Goal: Communication & Community: Ask a question

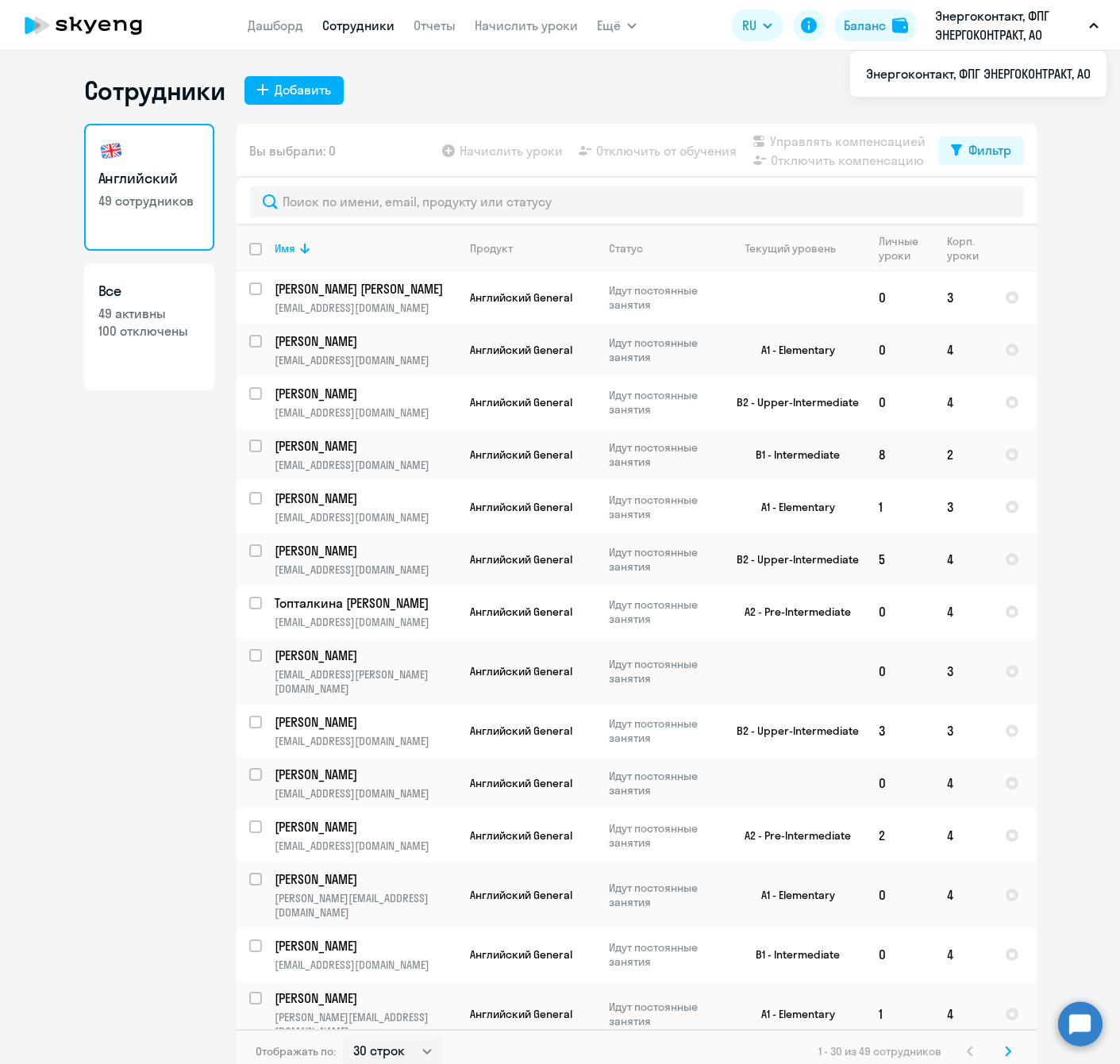
select select "30"
click at [71, 14] on icon at bounding box center [83, 26] width 140 height 40
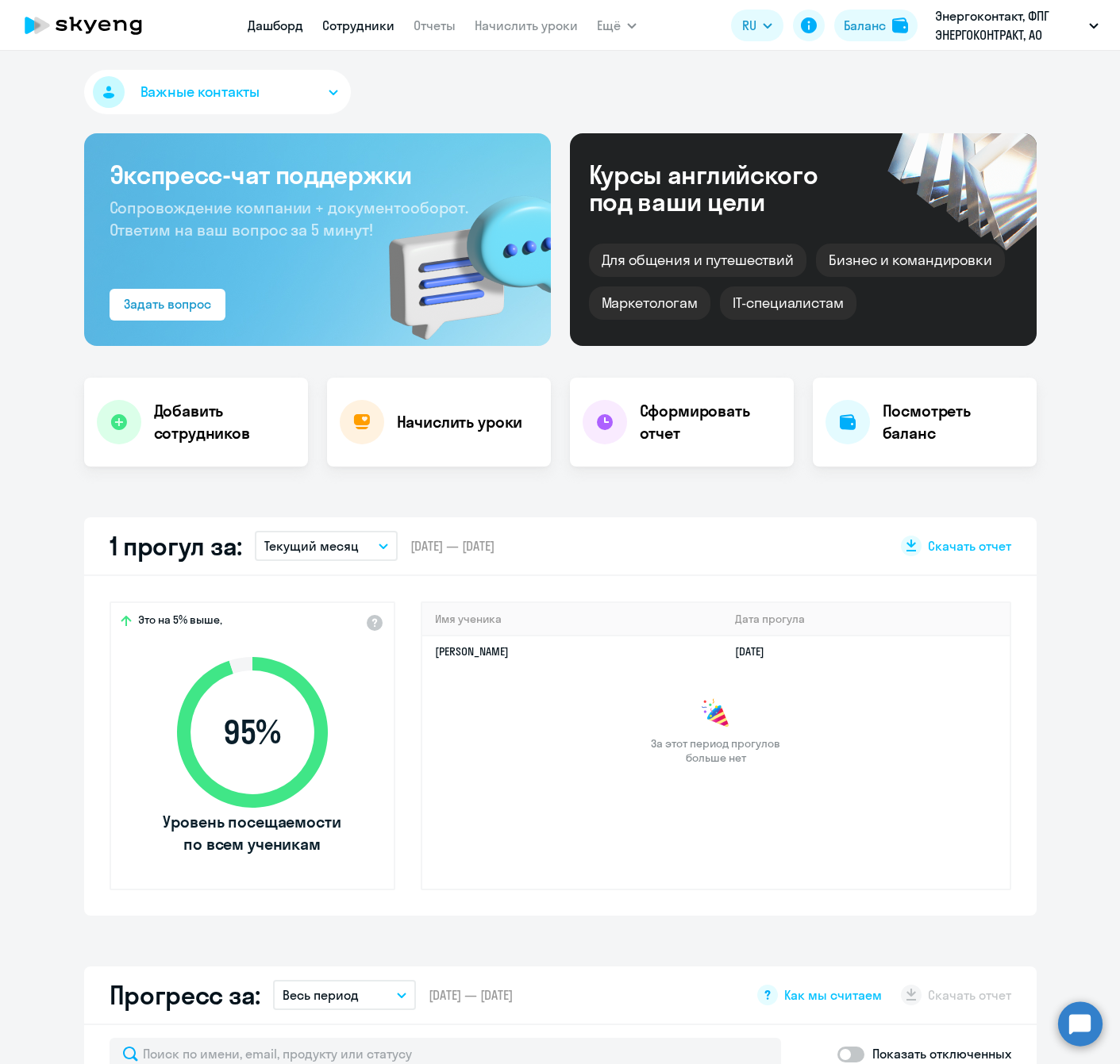
click at [355, 22] on link "Сотрудники" at bounding box center [358, 25] width 72 height 16
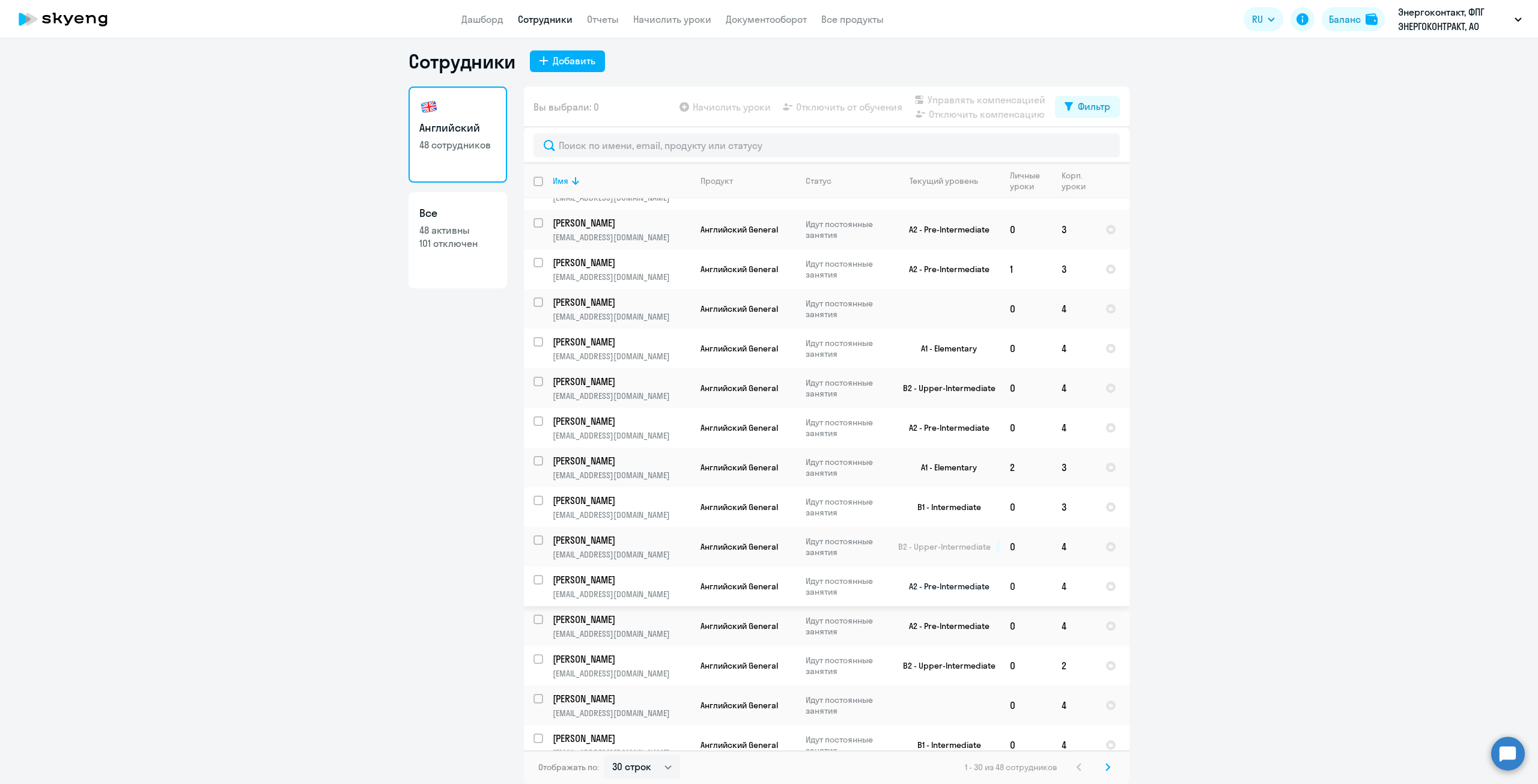
scroll to position [637, 0]
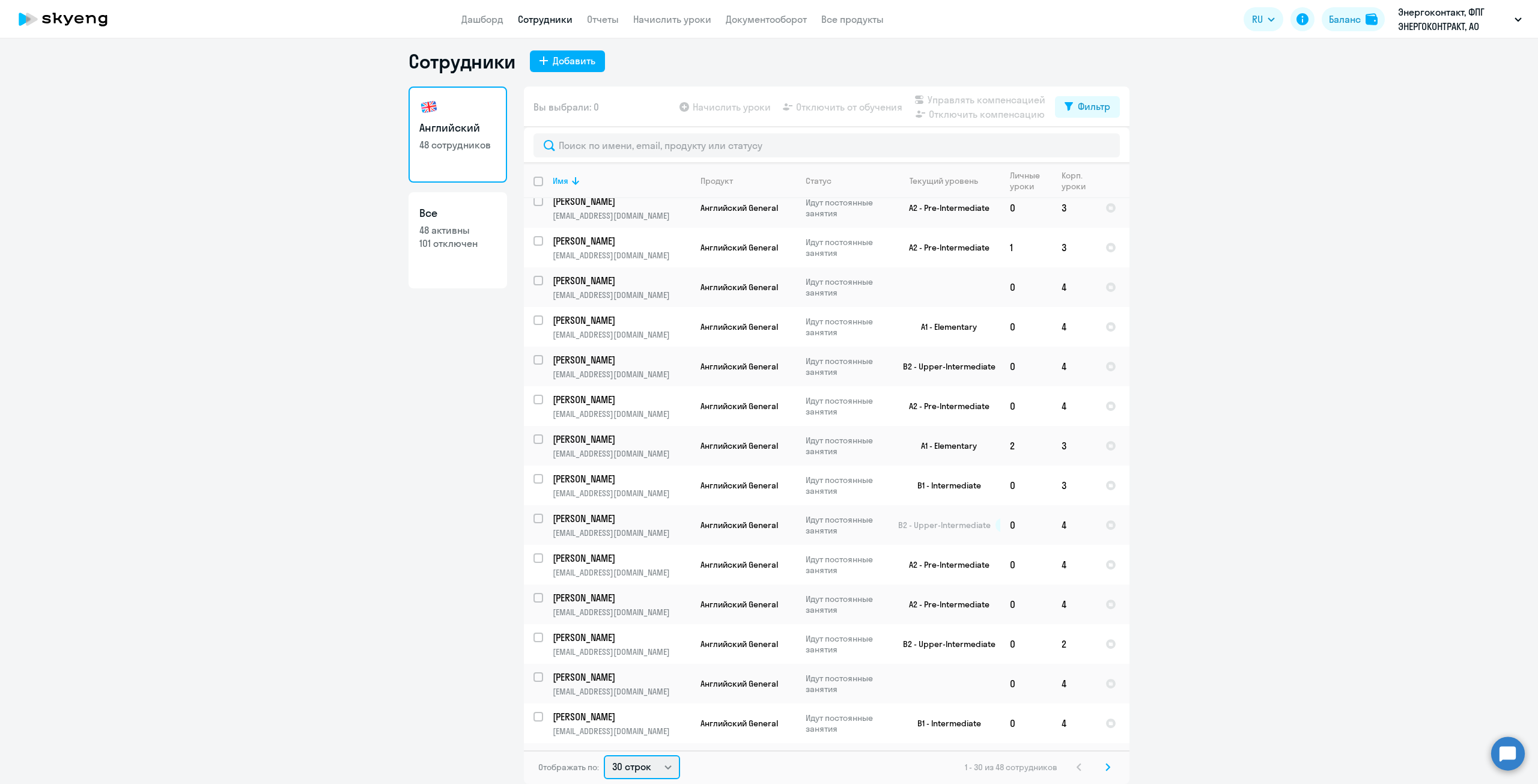
click at [649, 764] on select "30 строк 50 строк 100 строк" at bounding box center [642, 767] width 77 height 24
select select "100"
click at [604, 755] on select "30 строк 50 строк 100 строк" at bounding box center [642, 767] width 77 height 24
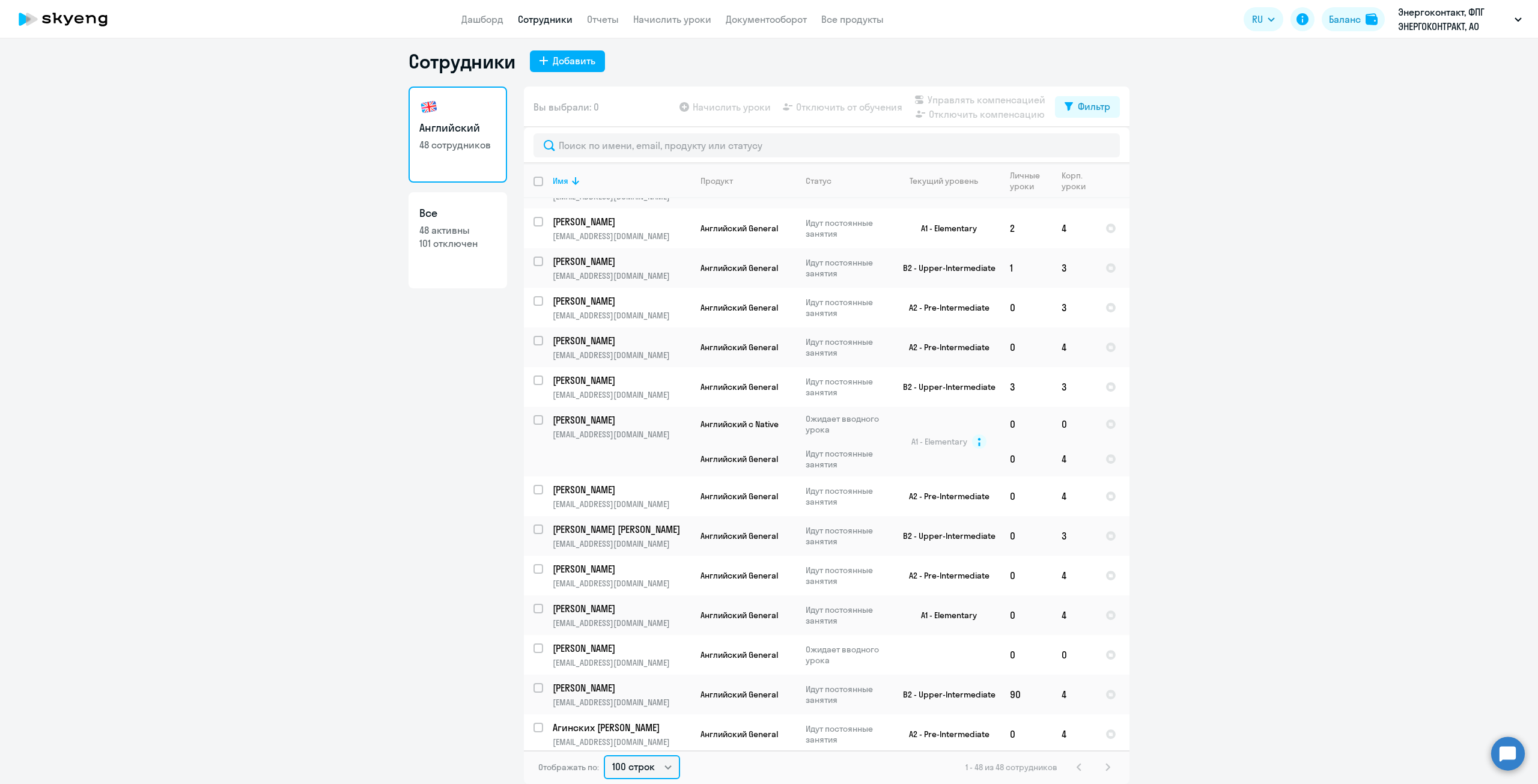
scroll to position [0, 0]
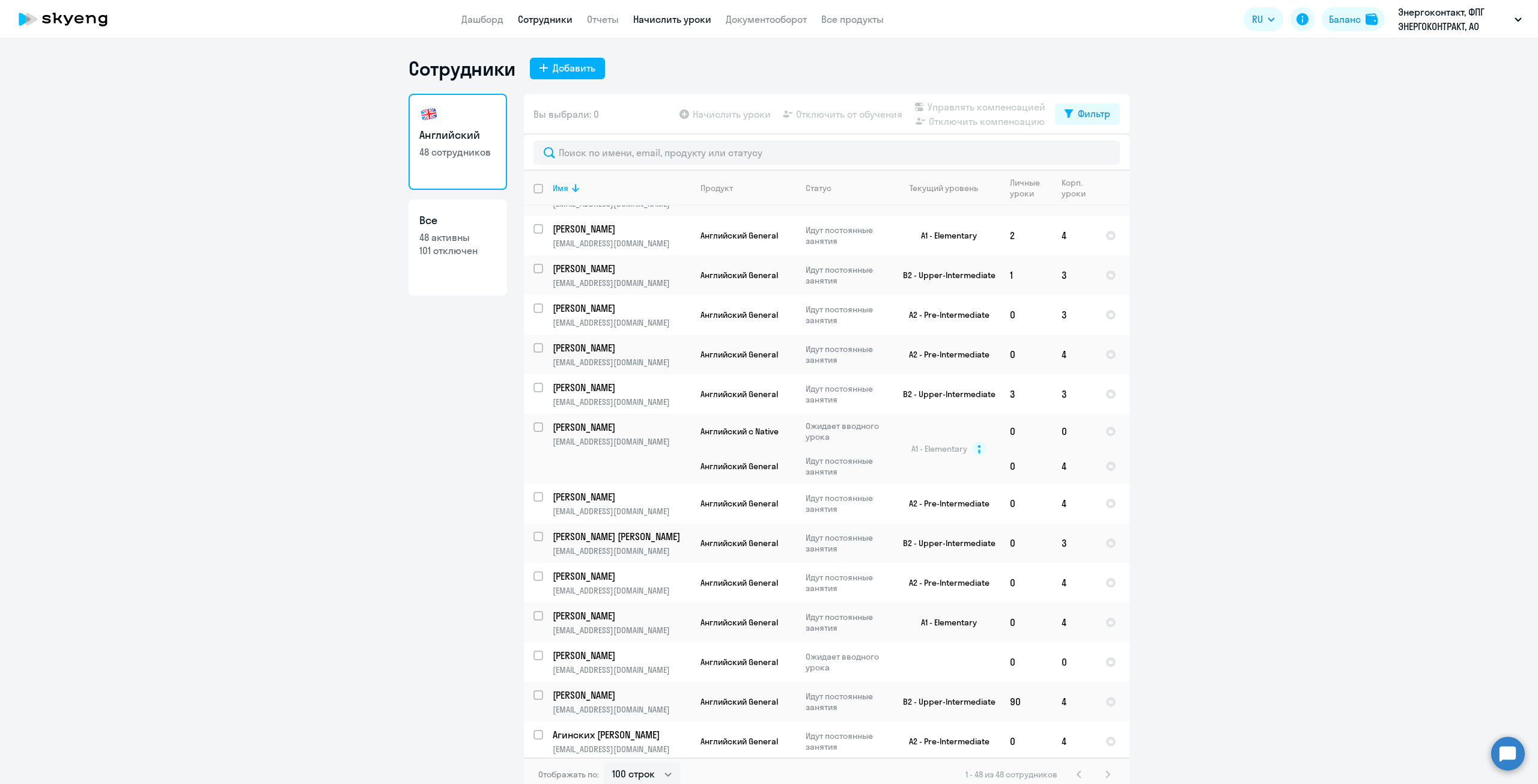
click at [671, 17] on link "Начислить уроки" at bounding box center [672, 19] width 78 height 12
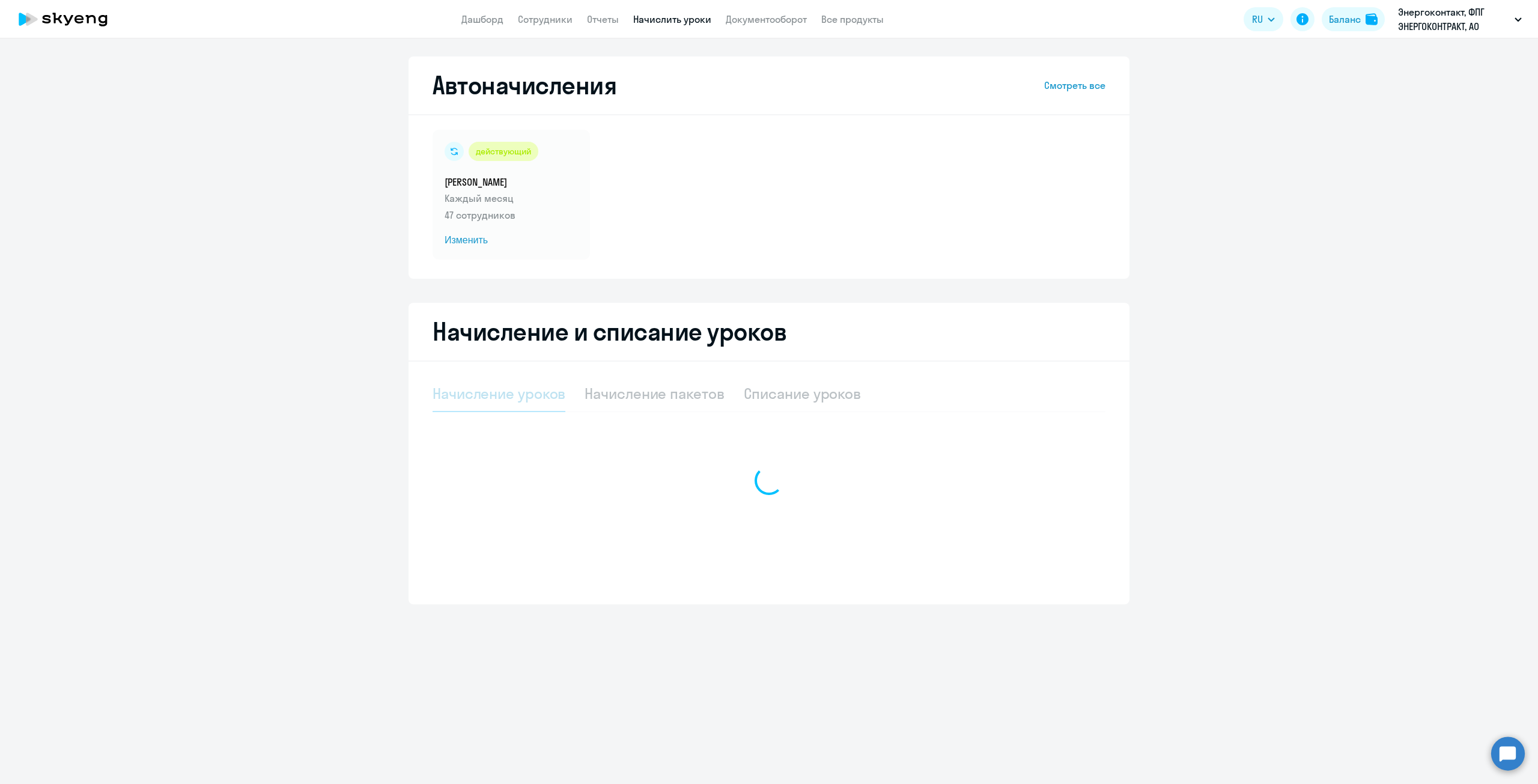
select select "10"
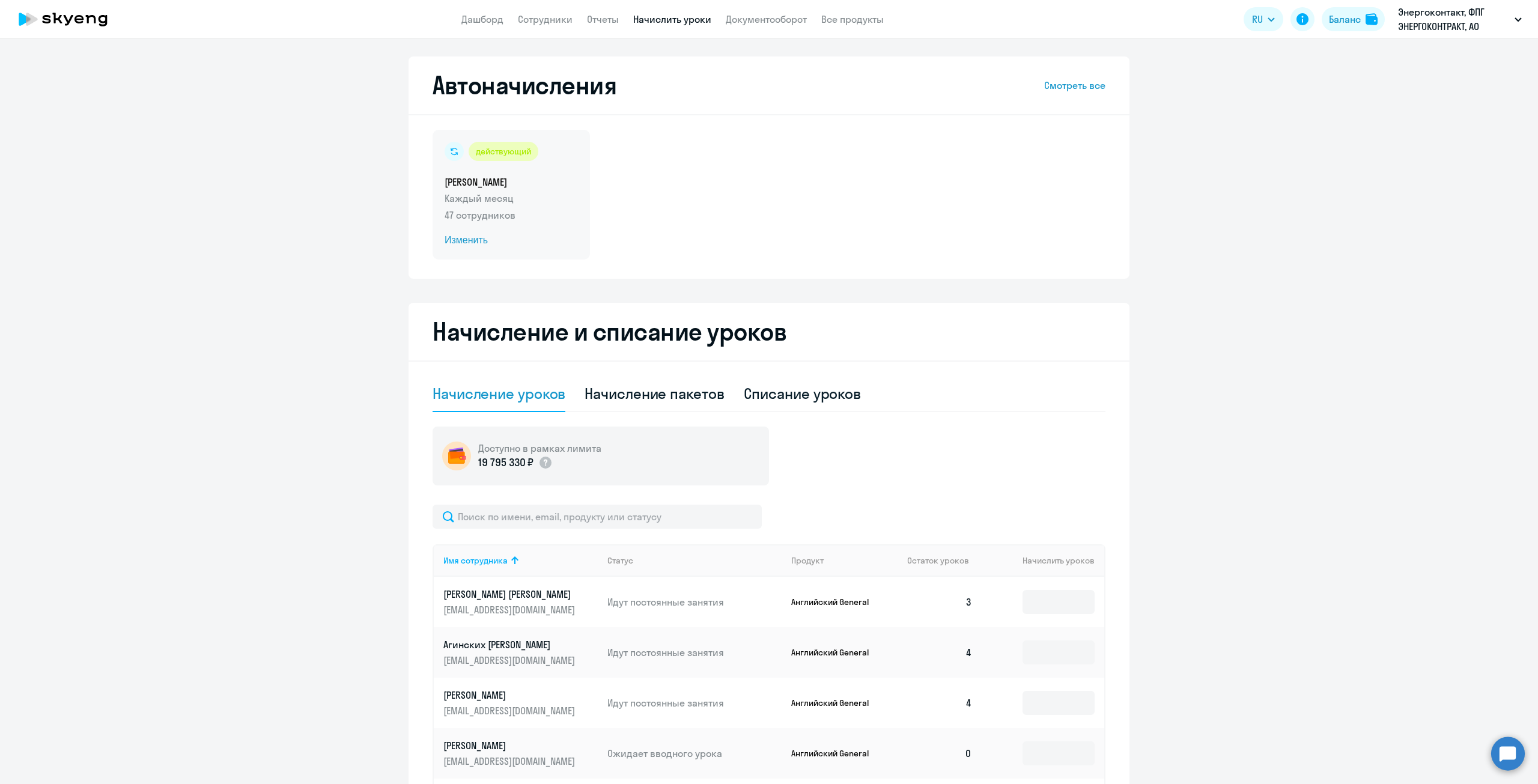
click at [472, 244] on span "Изменить" at bounding box center [511, 240] width 134 height 14
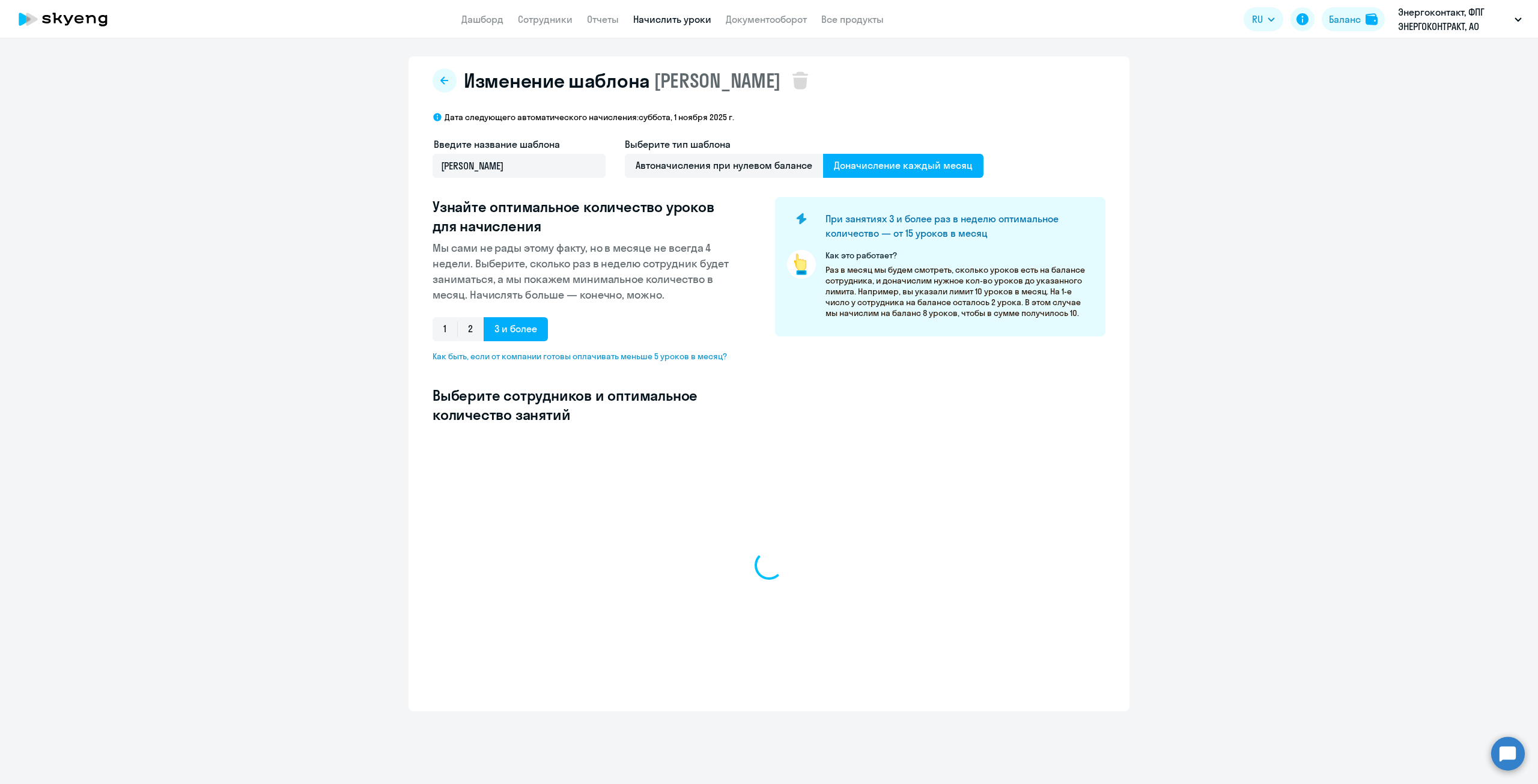
select select "10"
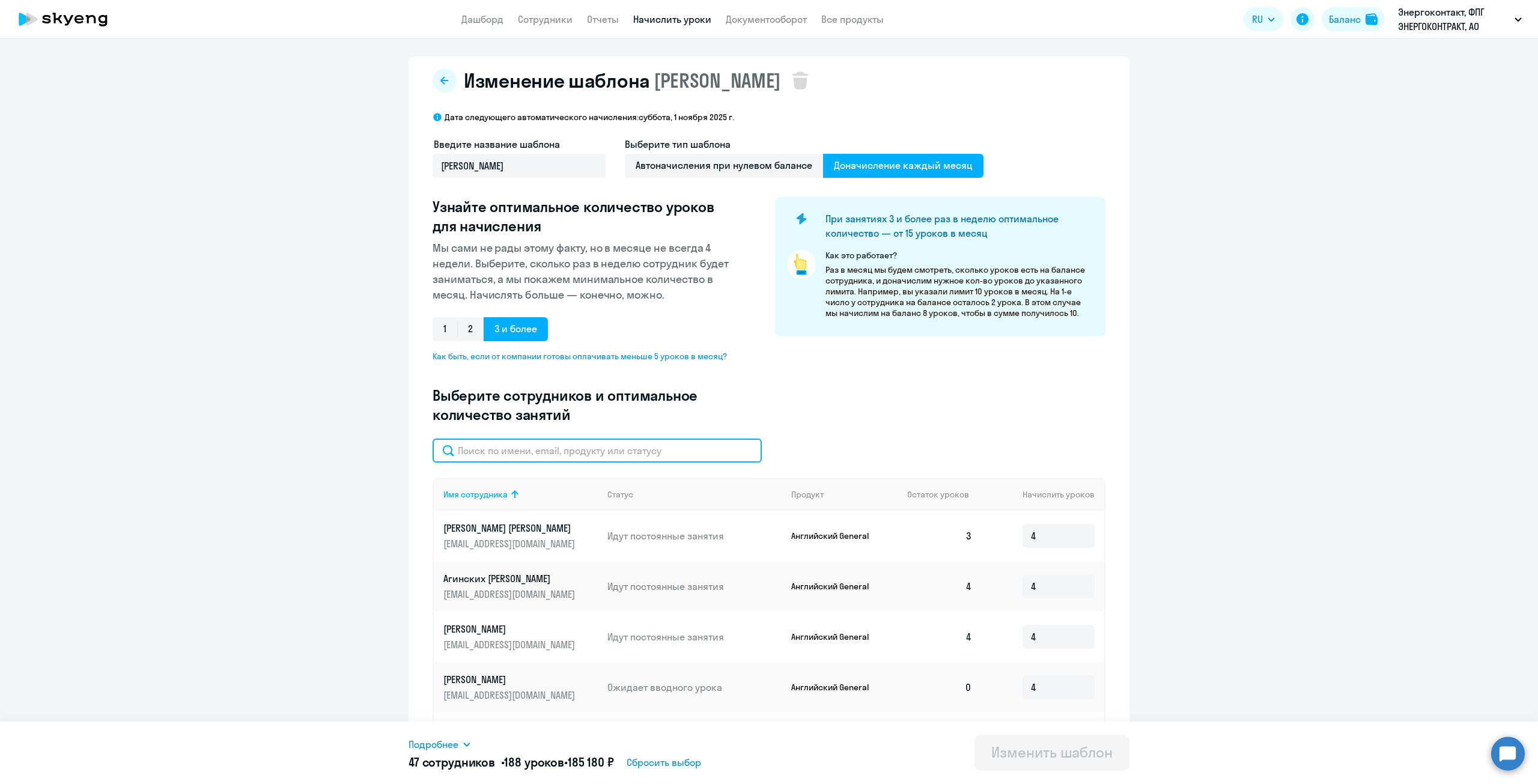
click at [540, 442] on input "text" at bounding box center [597, 450] width 329 height 24
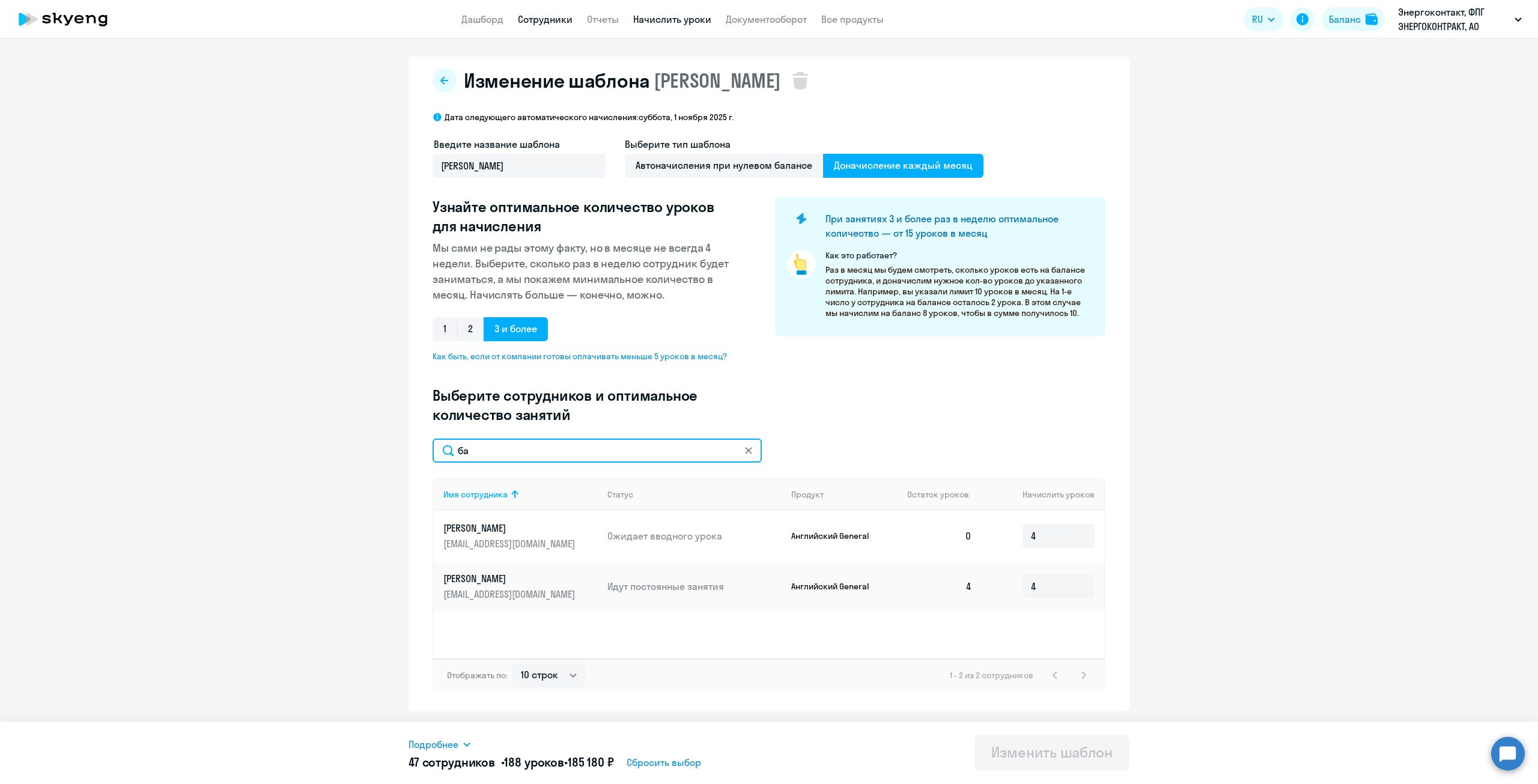
type input "ба"
click at [552, 21] on link "Сотрудники" at bounding box center [545, 19] width 55 height 12
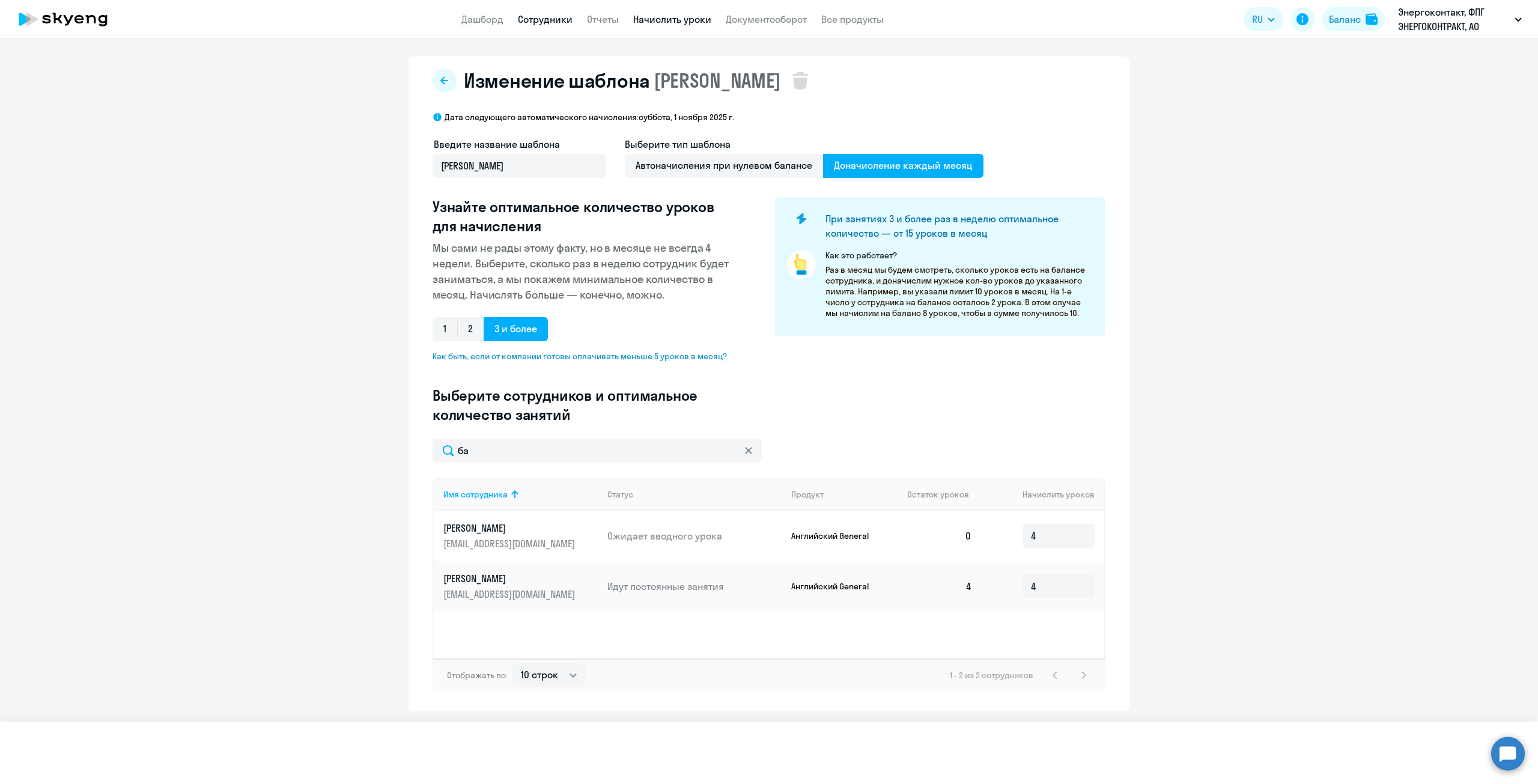
select select "30"
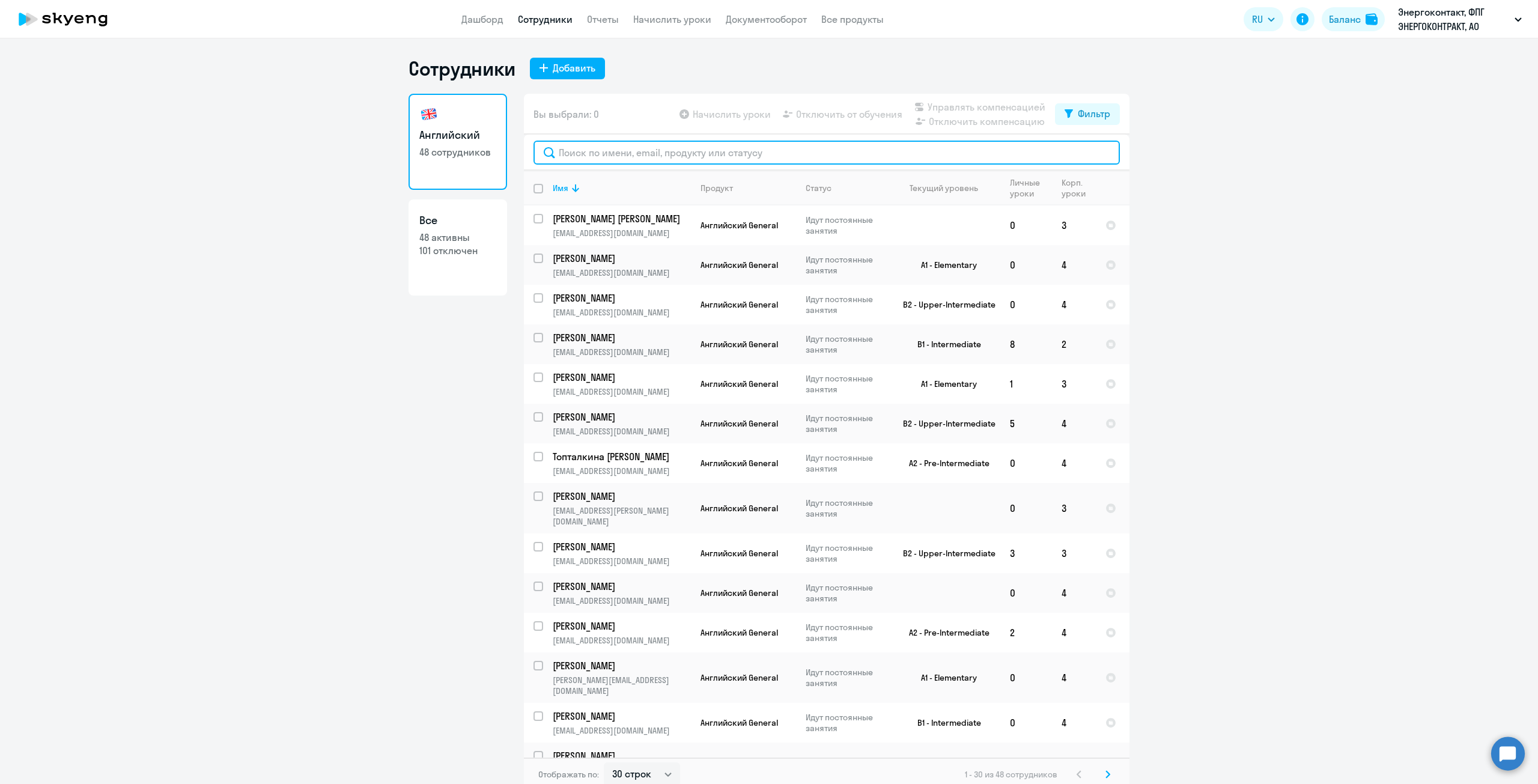
click at [832, 149] on input "text" at bounding box center [826, 152] width 587 height 24
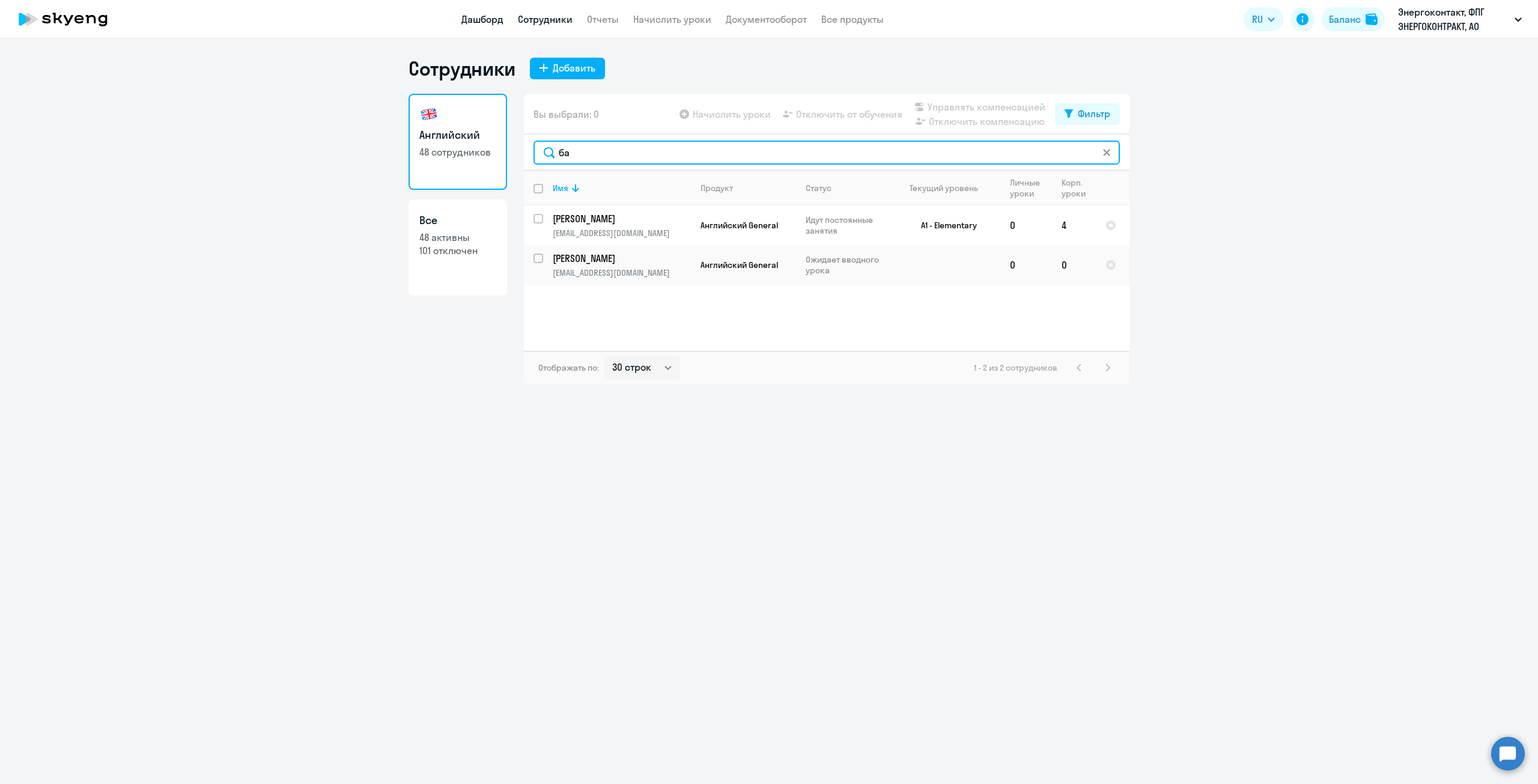
type input "ба"
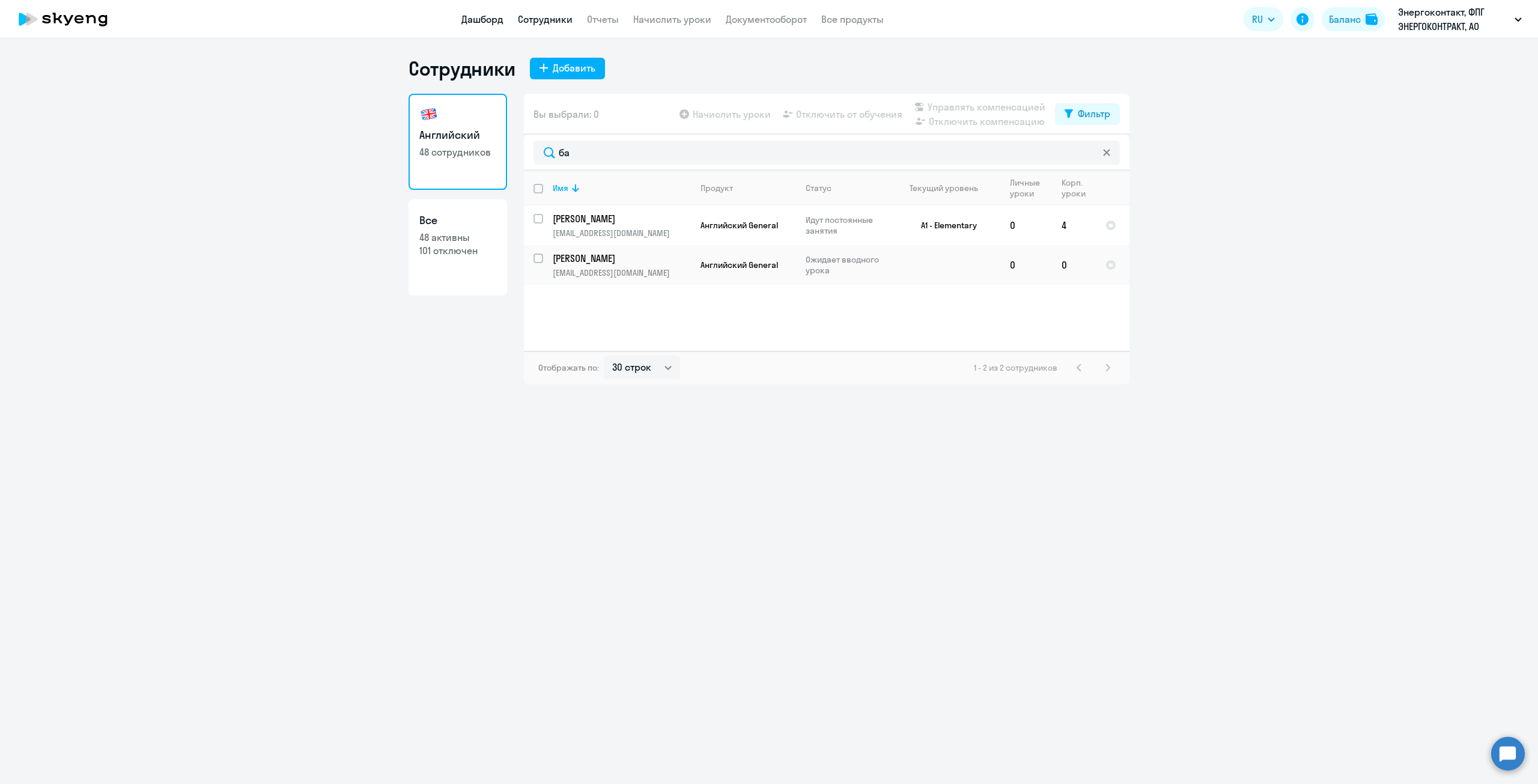
click at [478, 16] on link "Дашборд" at bounding box center [482, 19] width 42 height 12
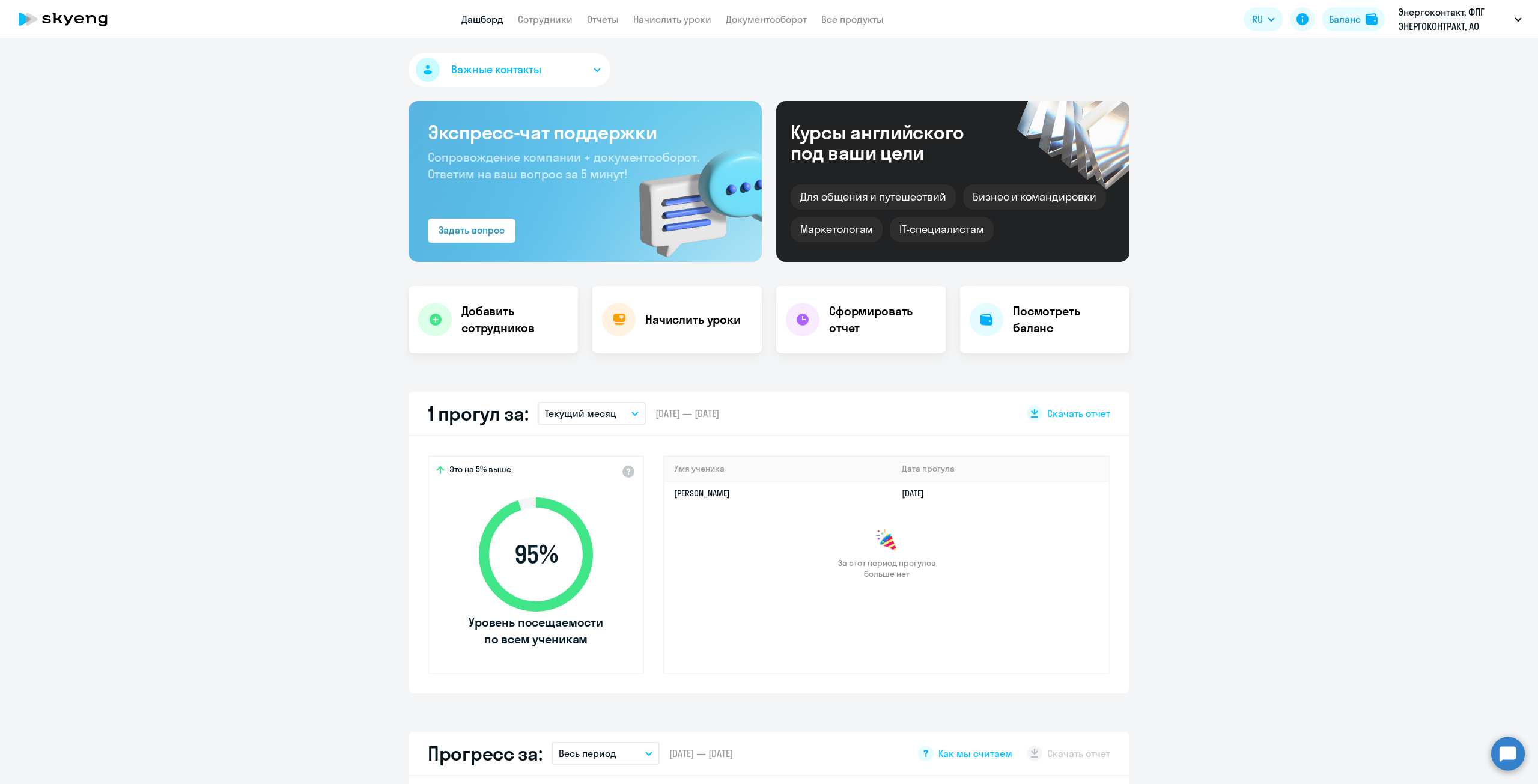
select select "30"
click at [847, 751] on circle at bounding box center [1509, 753] width 34 height 34
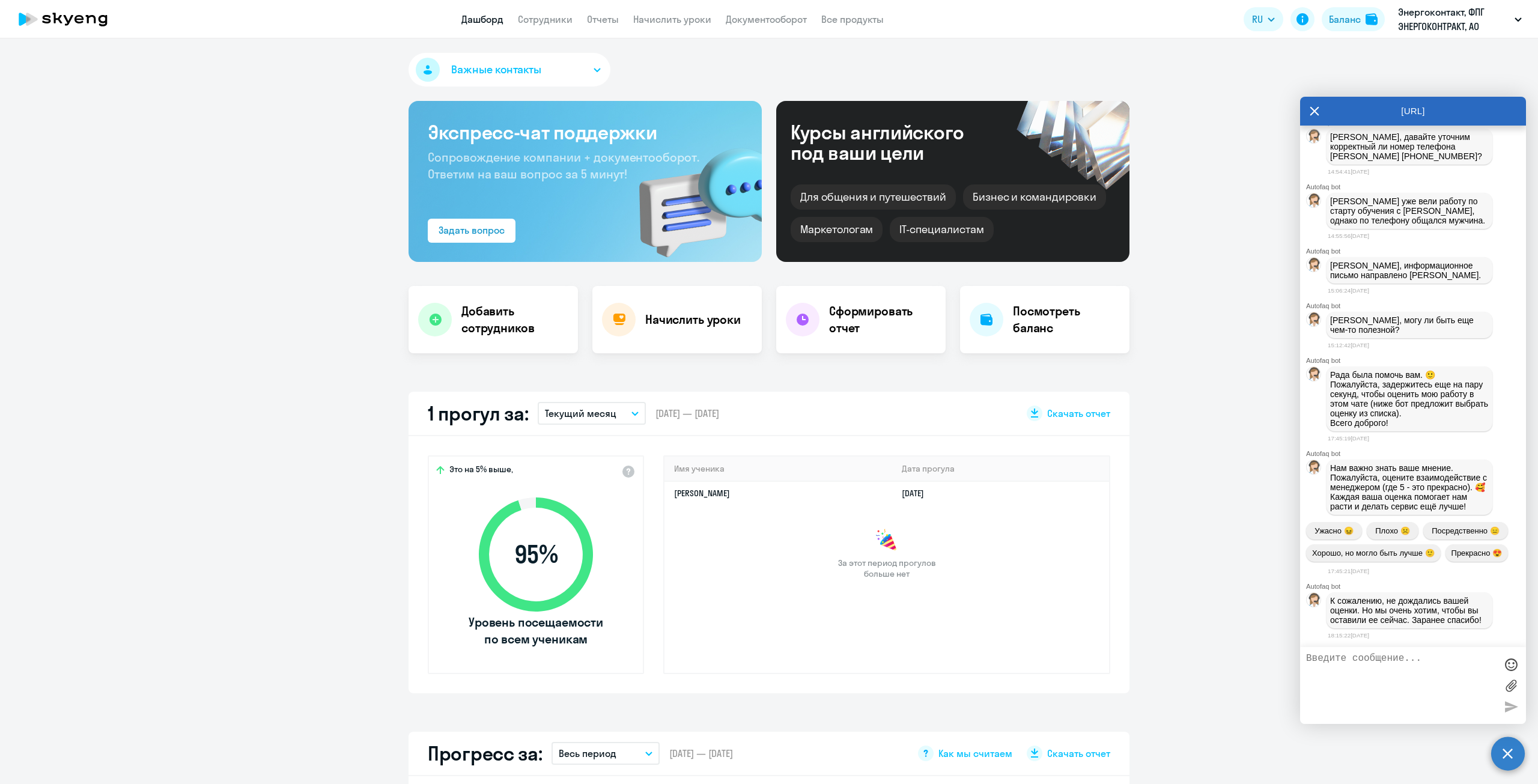
scroll to position [7688, 0]
click at [847, 656] on textarea at bounding box center [1401, 685] width 190 height 65
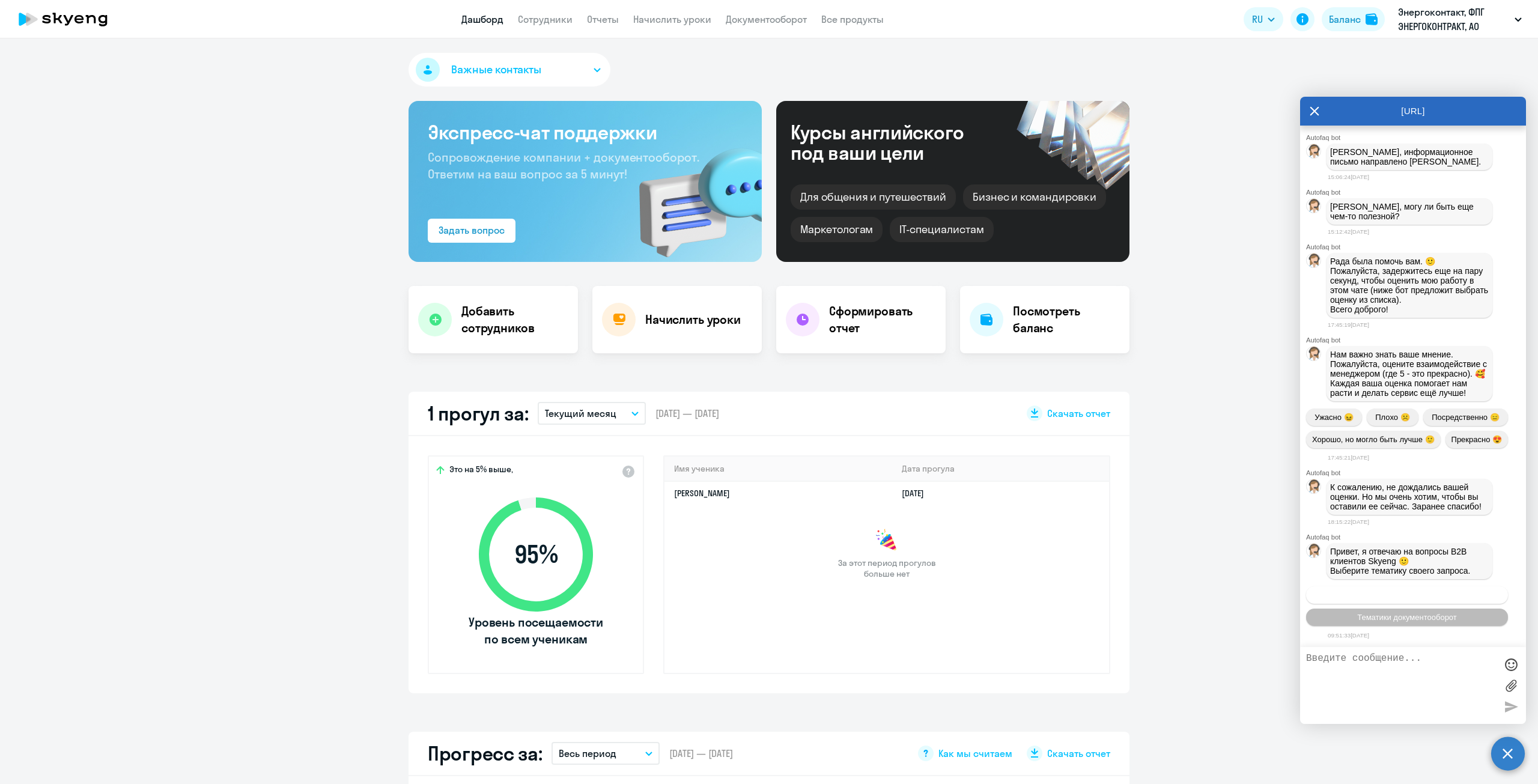
click at [847, 588] on button "Операционное сопровождение" at bounding box center [1407, 595] width 202 height 18
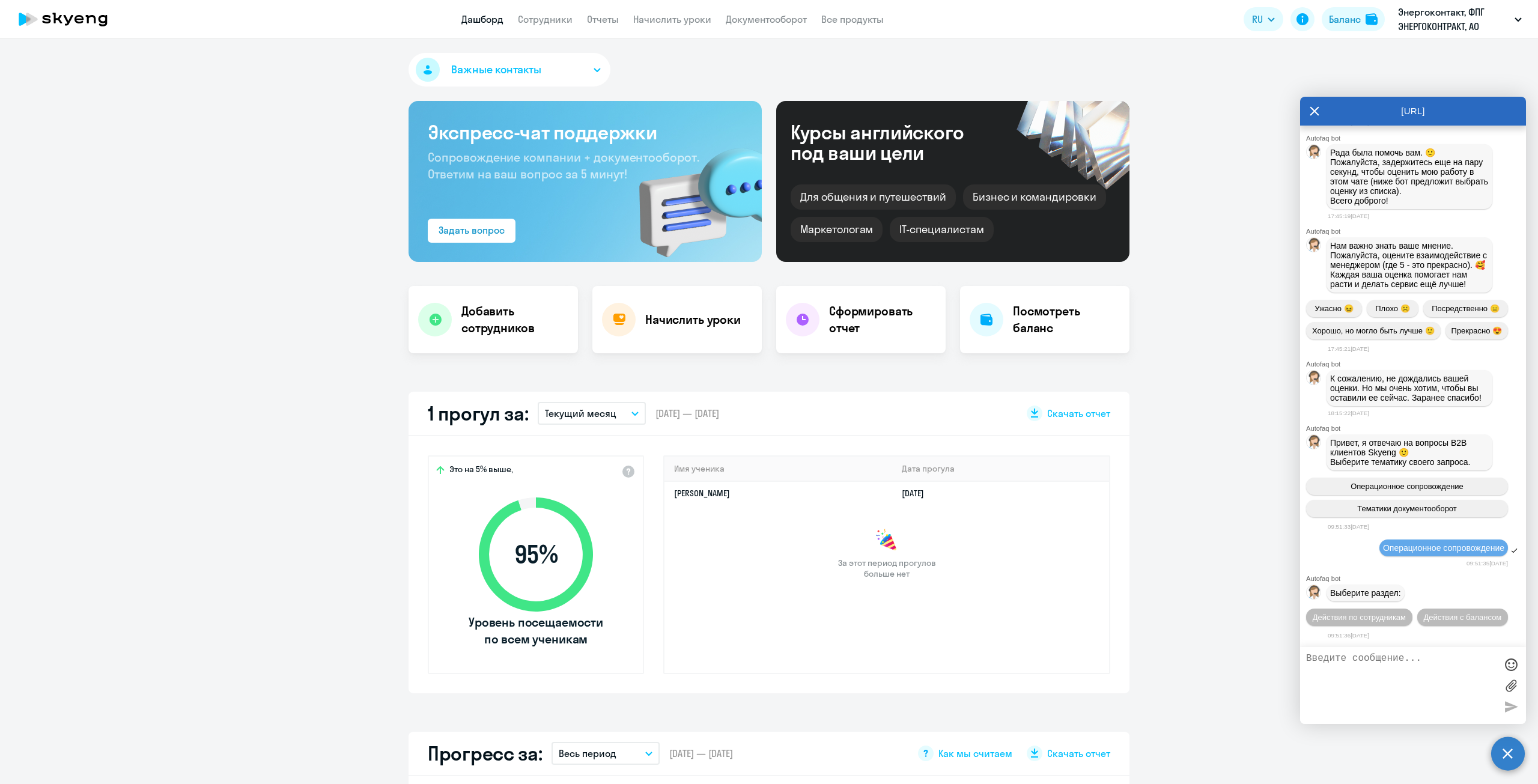
scroll to position [7819, 0]
click at [847, 608] on button "Действия по сотрудникам" at bounding box center [1359, 617] width 106 height 18
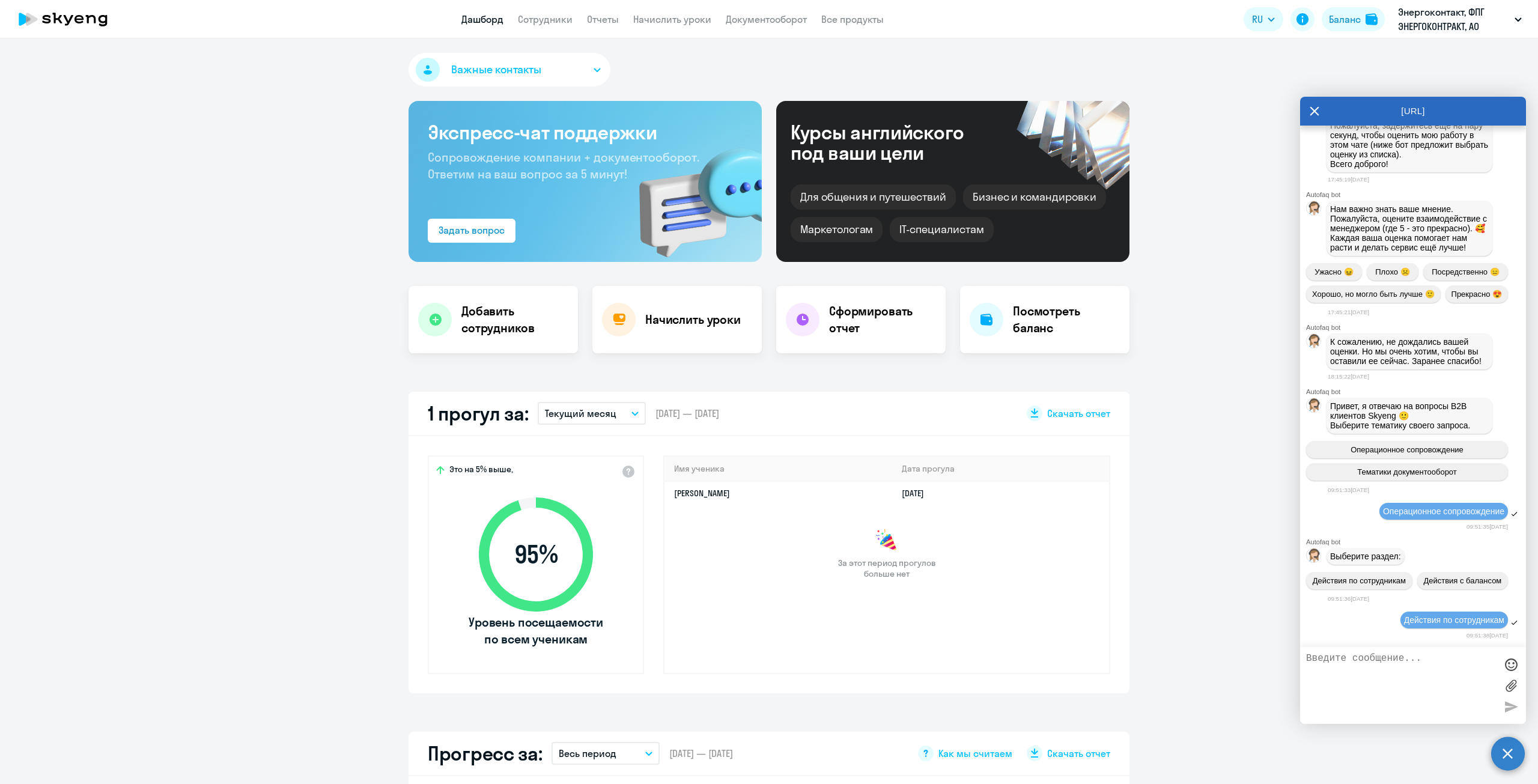
scroll to position [7997, 0]
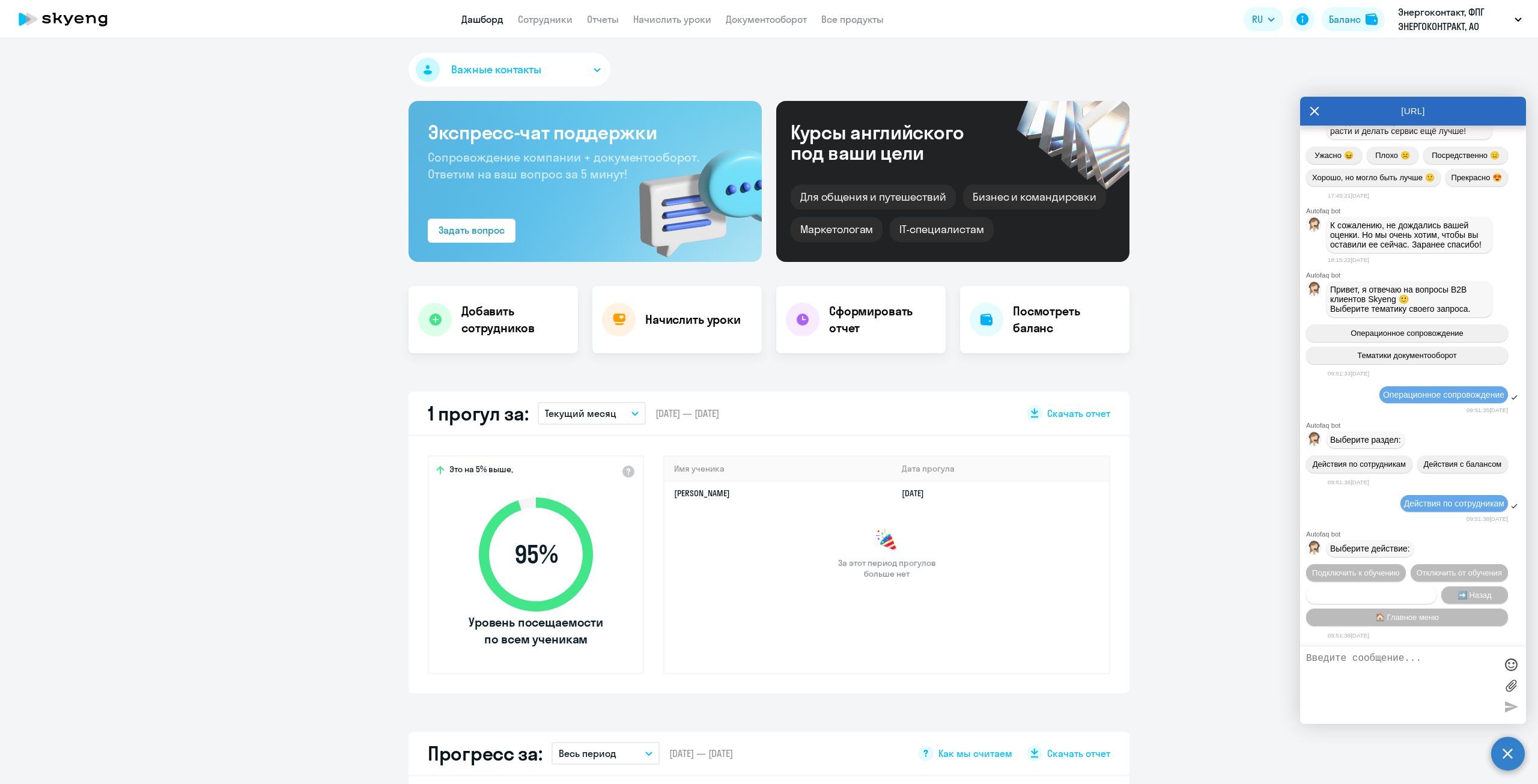
click at [847, 590] on span "Сотруднику нужна помощь" at bounding box center [1371, 595] width 97 height 9
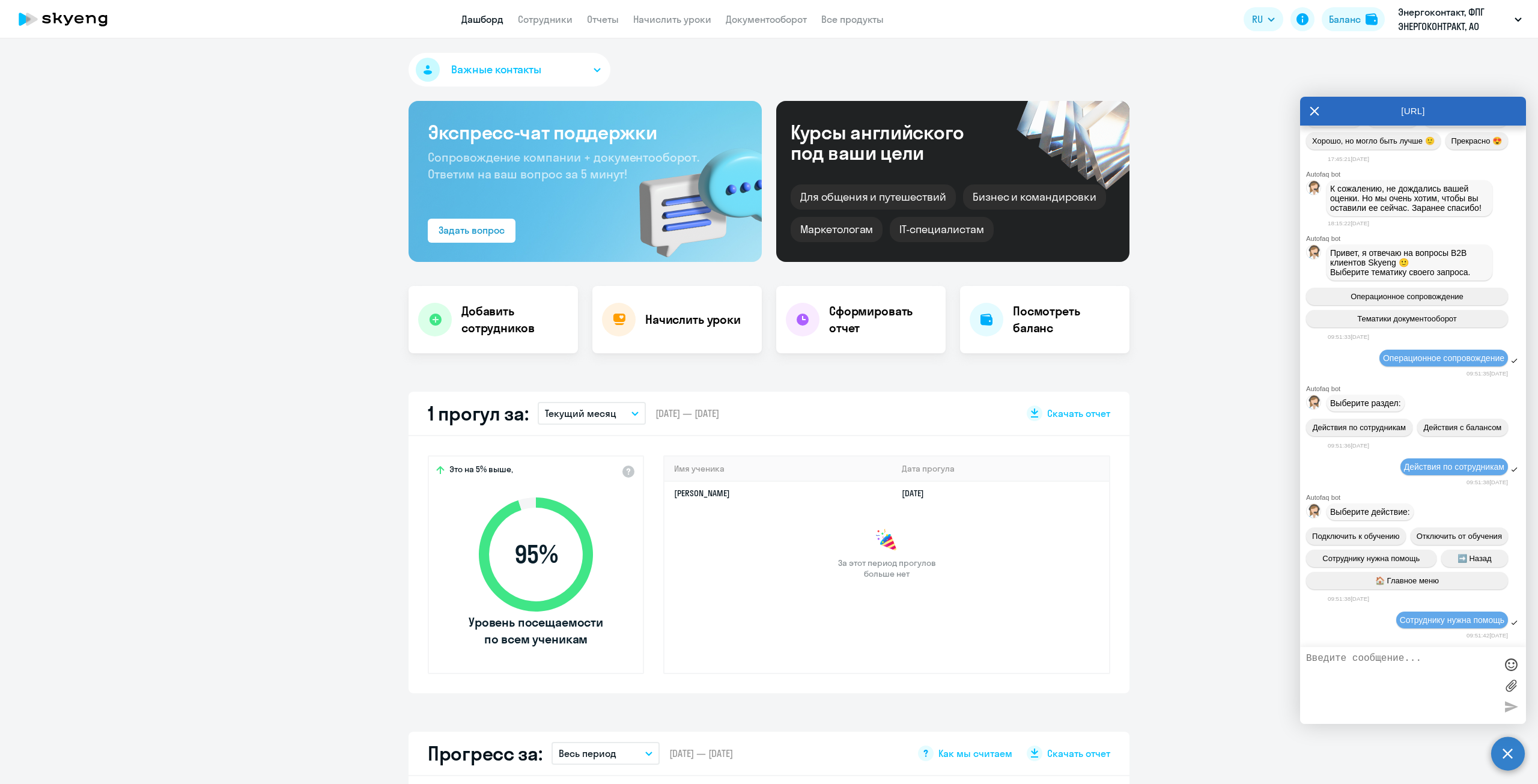
scroll to position [8413, 0]
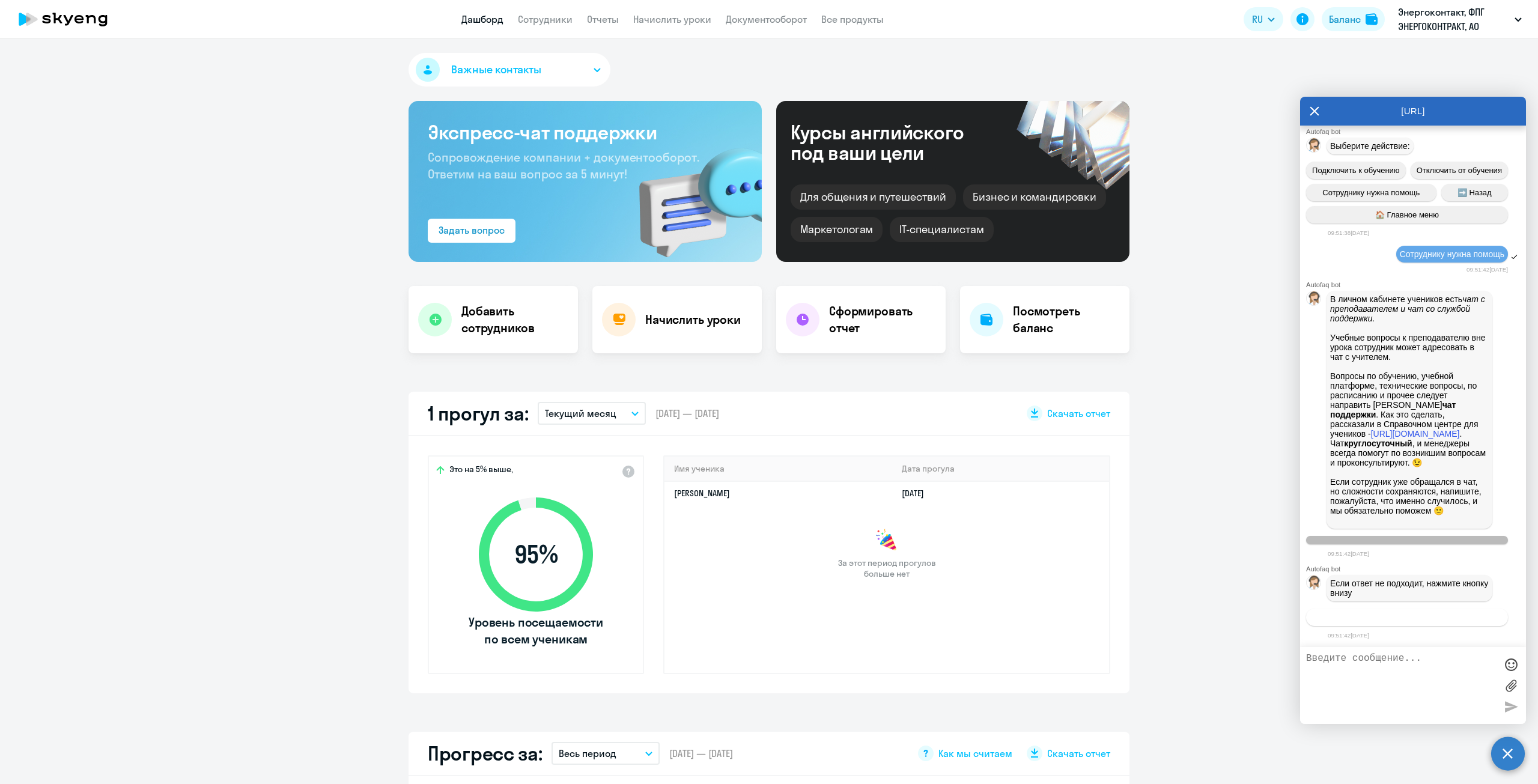
click at [847, 613] on span "Связаться с менеджером" at bounding box center [1407, 617] width 92 height 9
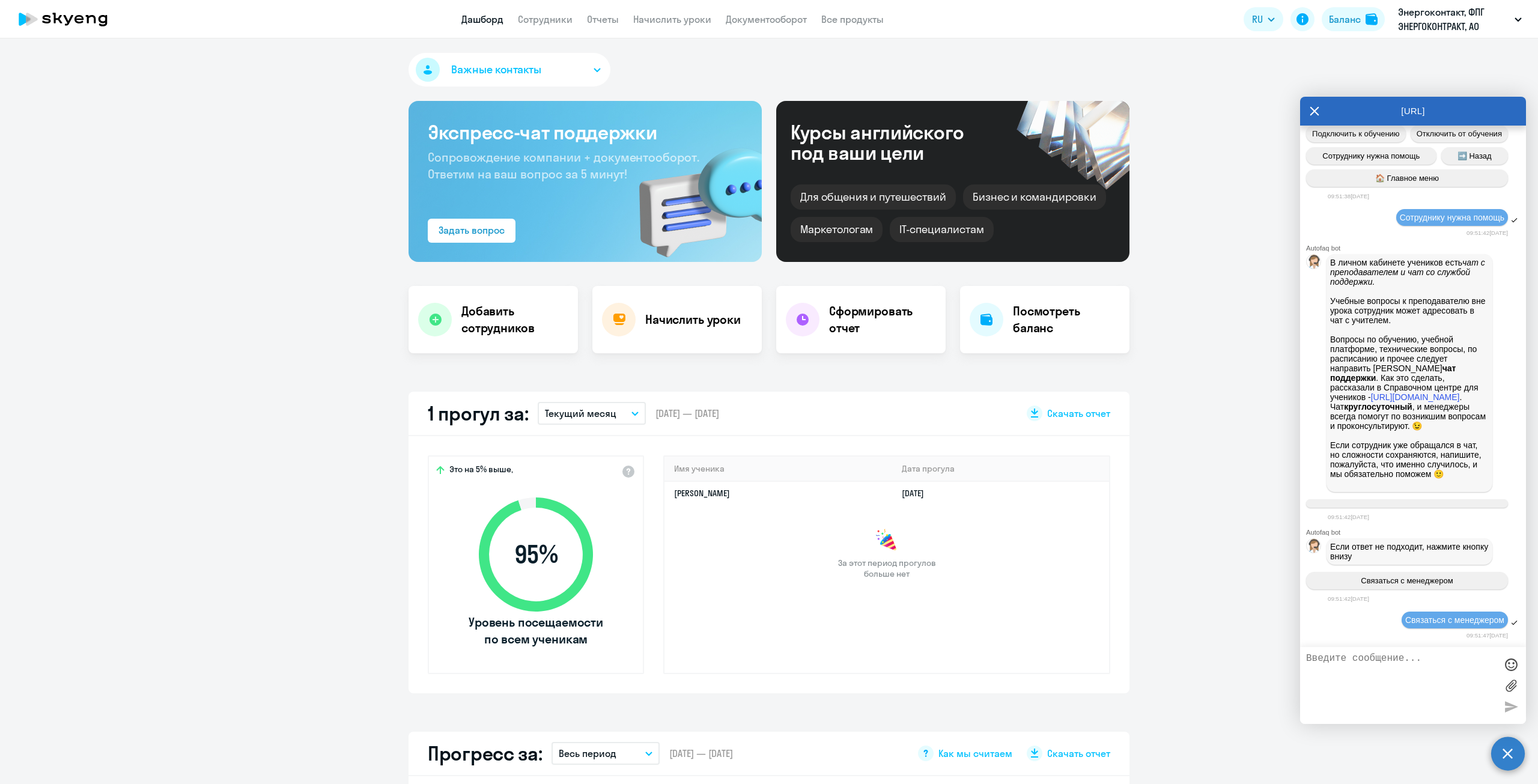
scroll to position [8515, 0]
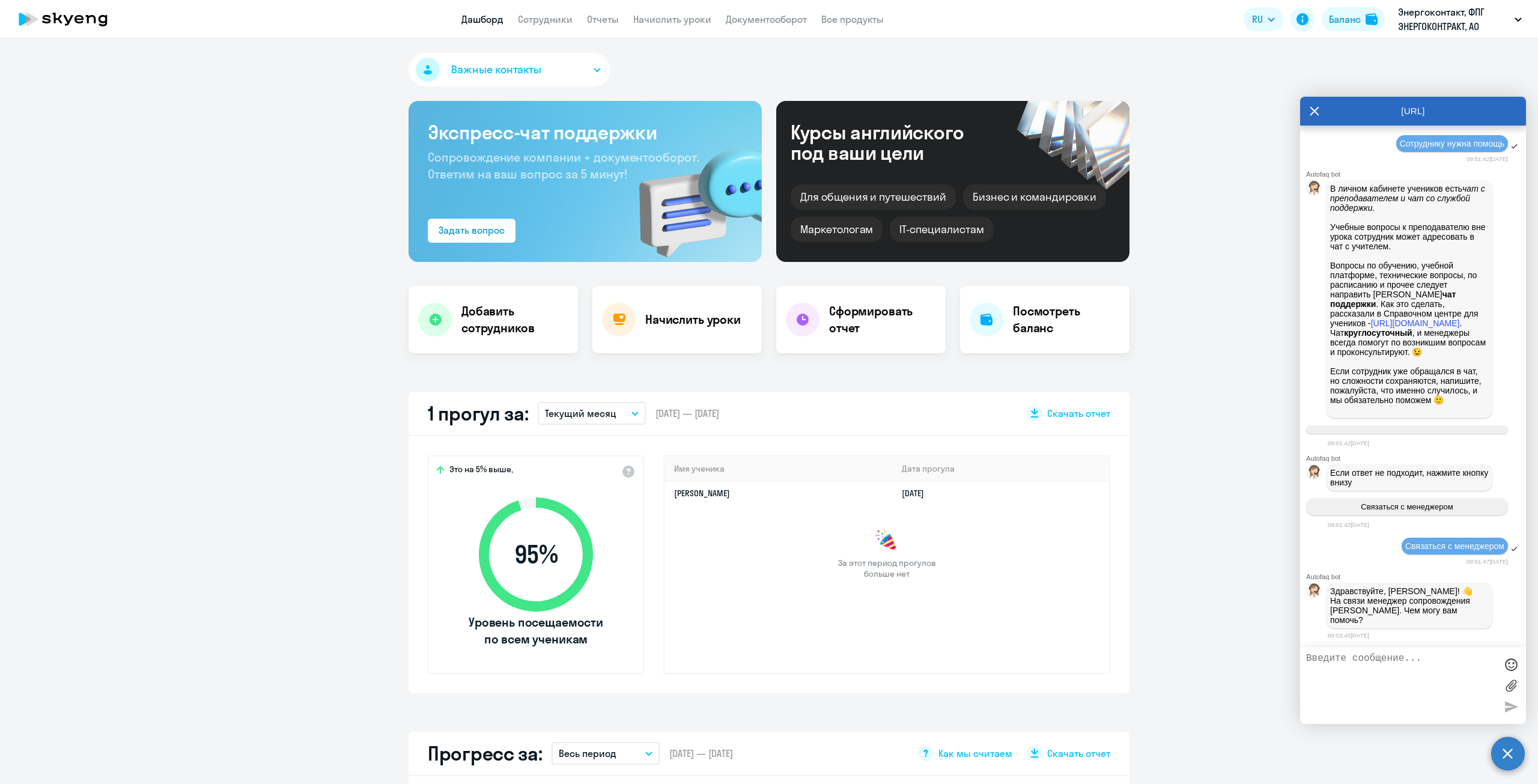
click at [847, 652] on div at bounding box center [1413, 685] width 226 height 77
click at [847, 658] on textarea at bounding box center [1401, 685] width 190 height 65
click at [847, 691] on textarea "[PERSON_NAME], вновь подключившемуся сотруднику [PERSON_NAME] не пришли информа…" at bounding box center [1401, 685] width 190 height 65
type textarea "[PERSON_NAME], вновь подключившемуся сотруднику [PERSON_NAME] не пришли информа…"
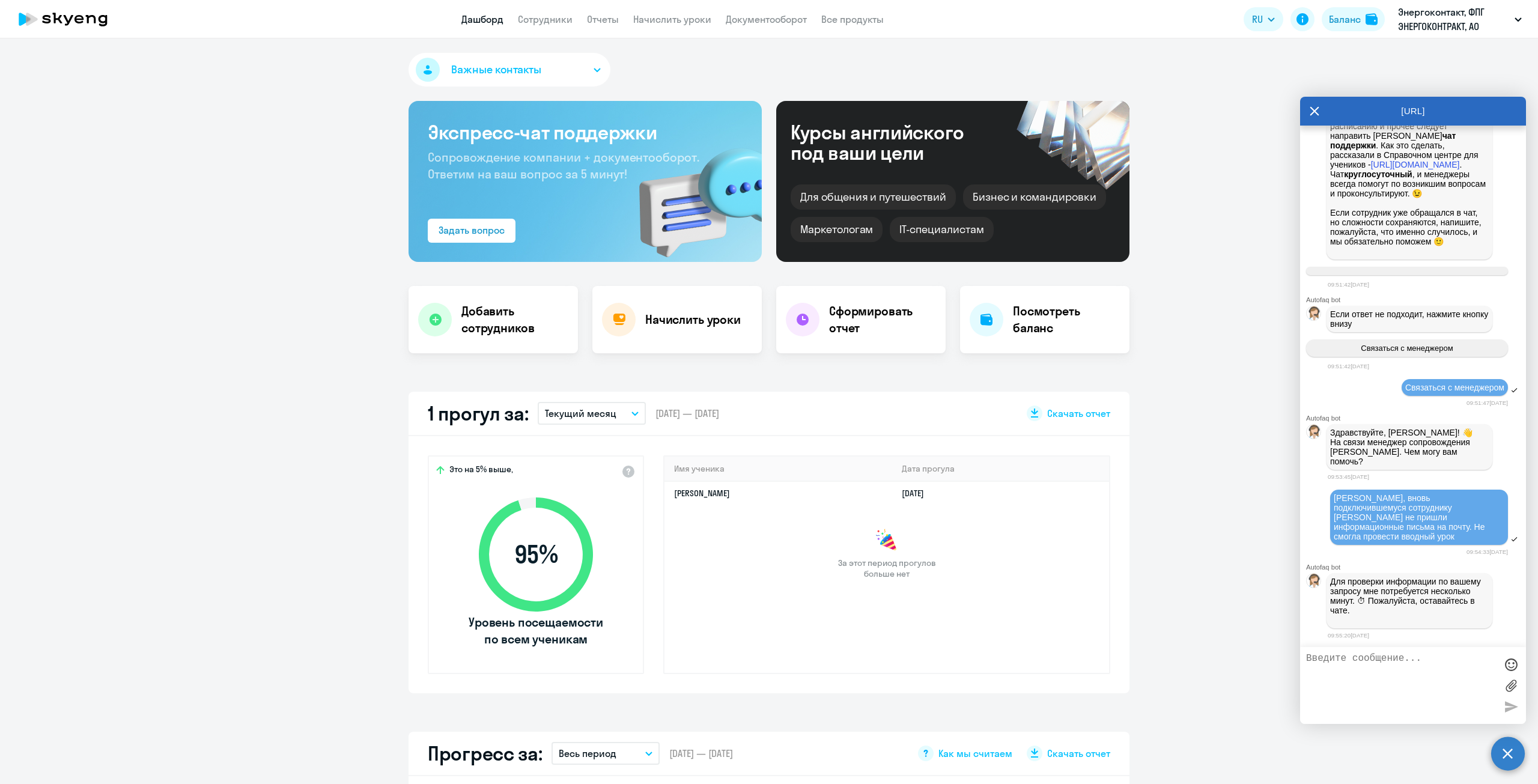
scroll to position [8666, 0]
drag, startPoint x: 248, startPoint y: 168, endPoint x: 747, endPoint y: 140, distance: 499.8
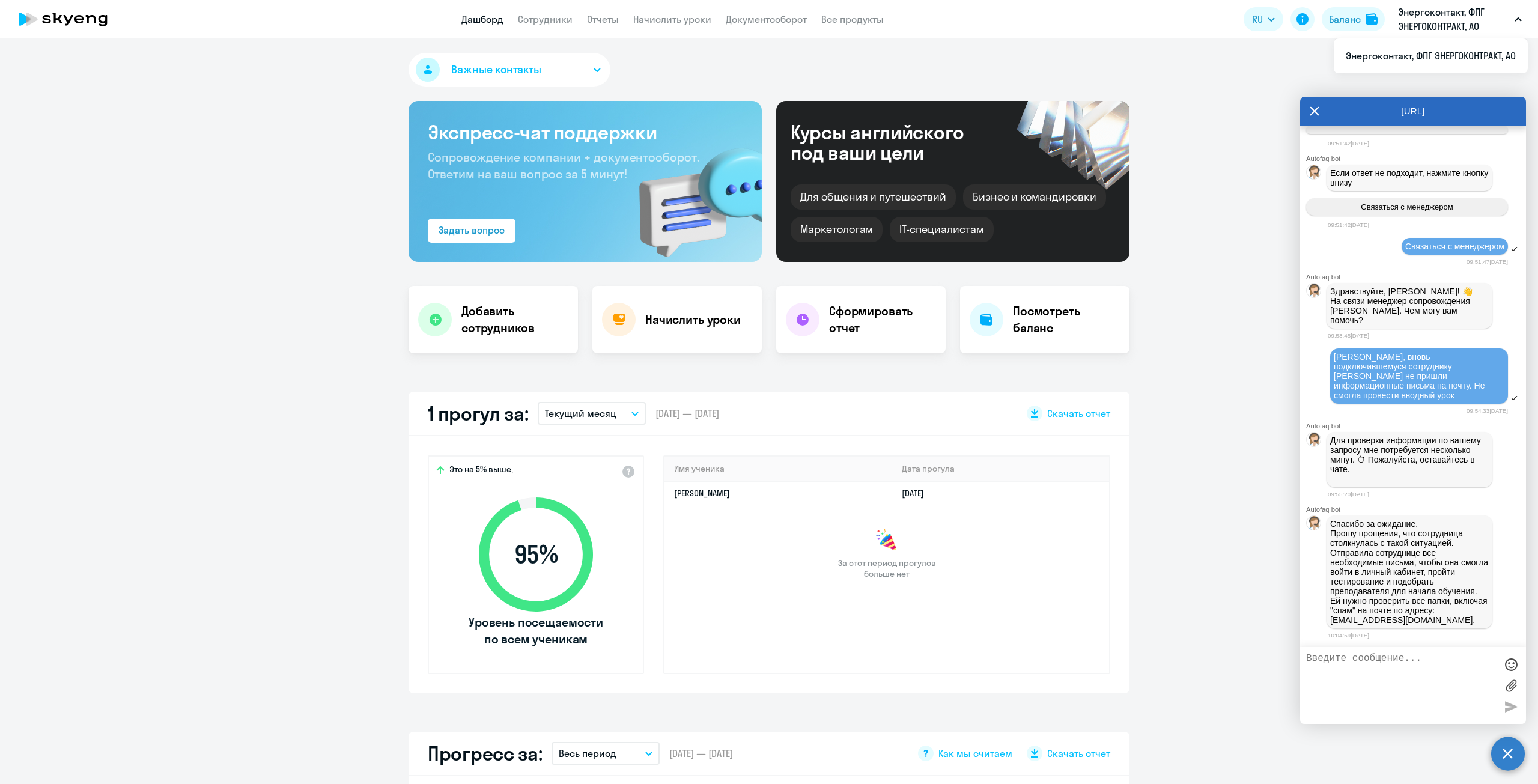
scroll to position [8807, 0]
